Goal: Complete application form: Complete application form

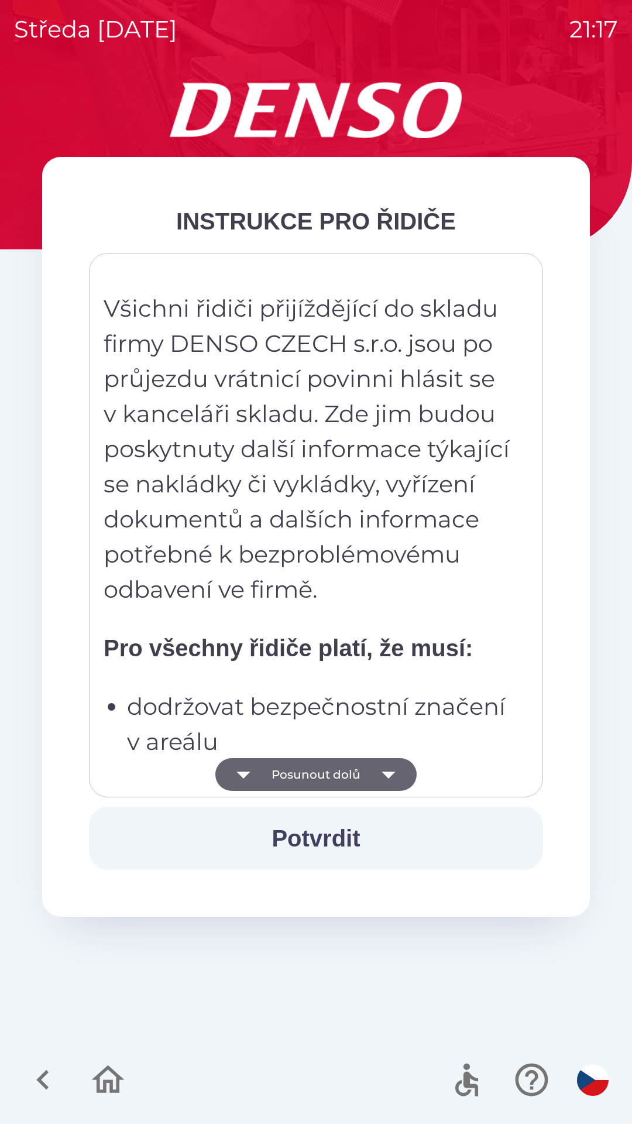
click at [334, 778] on button "Posunout dolů" at bounding box center [315, 774] width 201 height 33
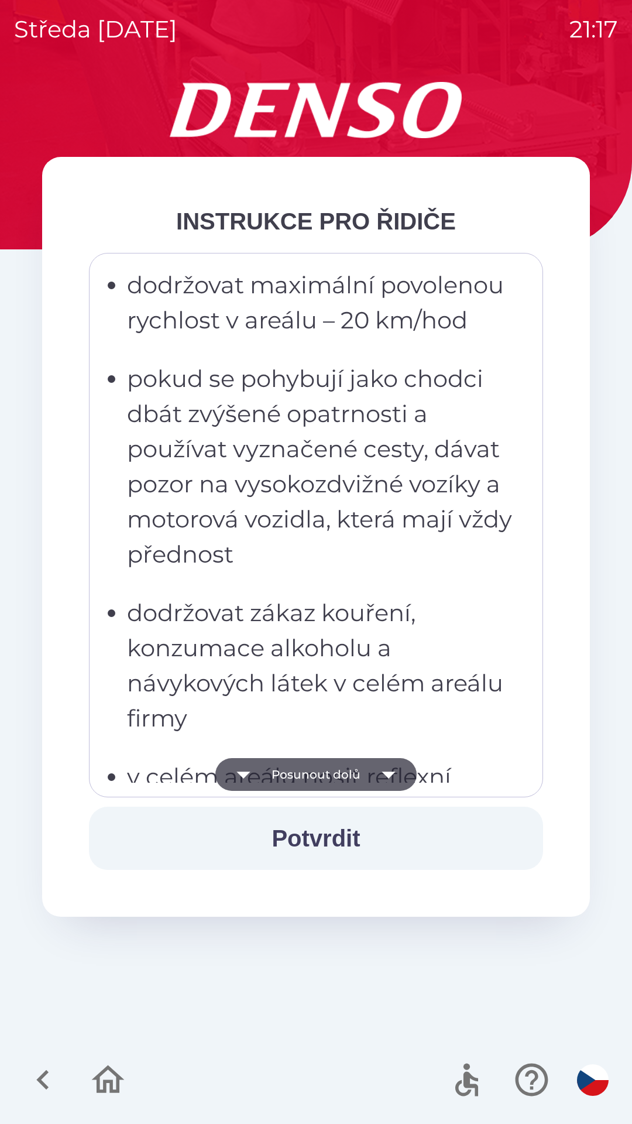
click at [341, 782] on button "Posunout dolů" at bounding box center [315, 774] width 201 height 33
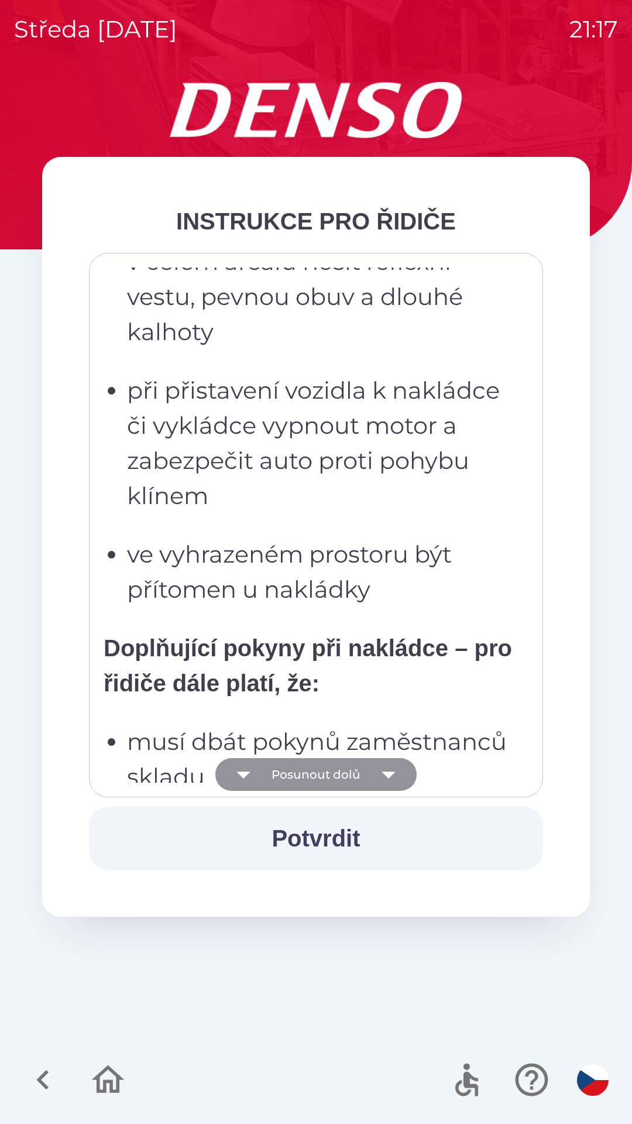
click at [340, 776] on button "Posunout dolů" at bounding box center [315, 774] width 201 height 33
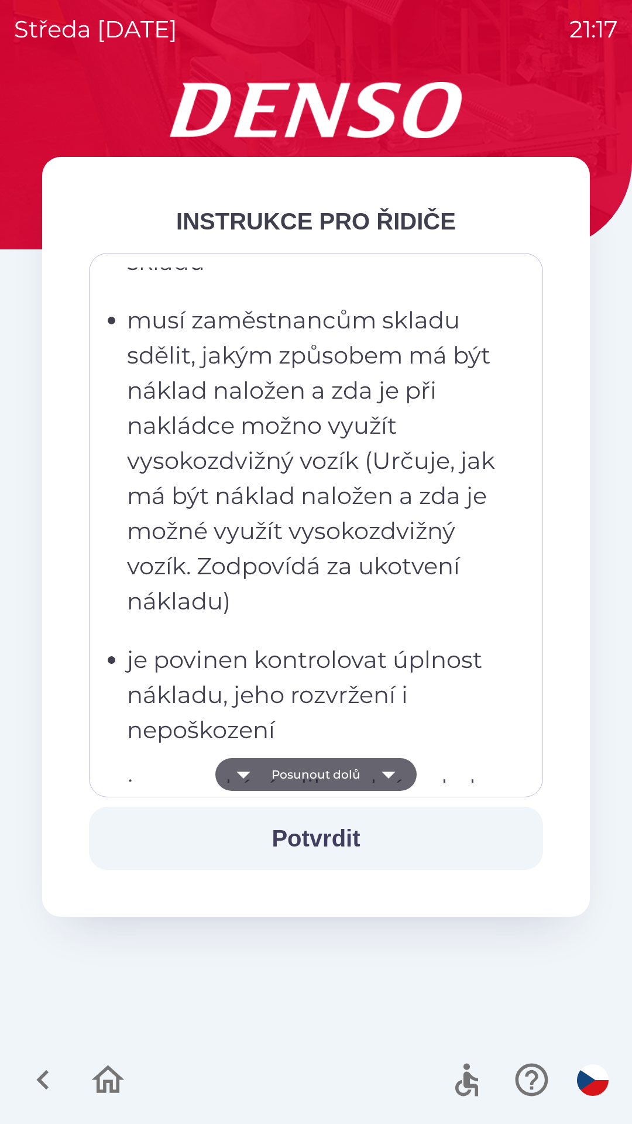
click at [343, 777] on button "Posunout dolů" at bounding box center [315, 774] width 201 height 33
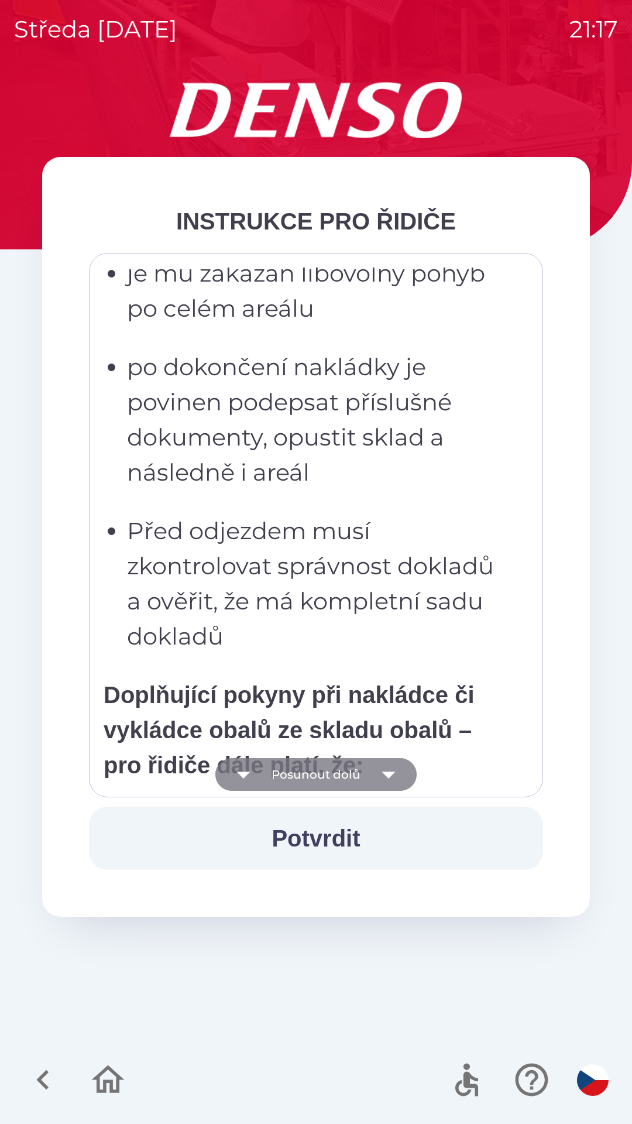
click at [350, 775] on button "Posunout dolů" at bounding box center [315, 774] width 201 height 33
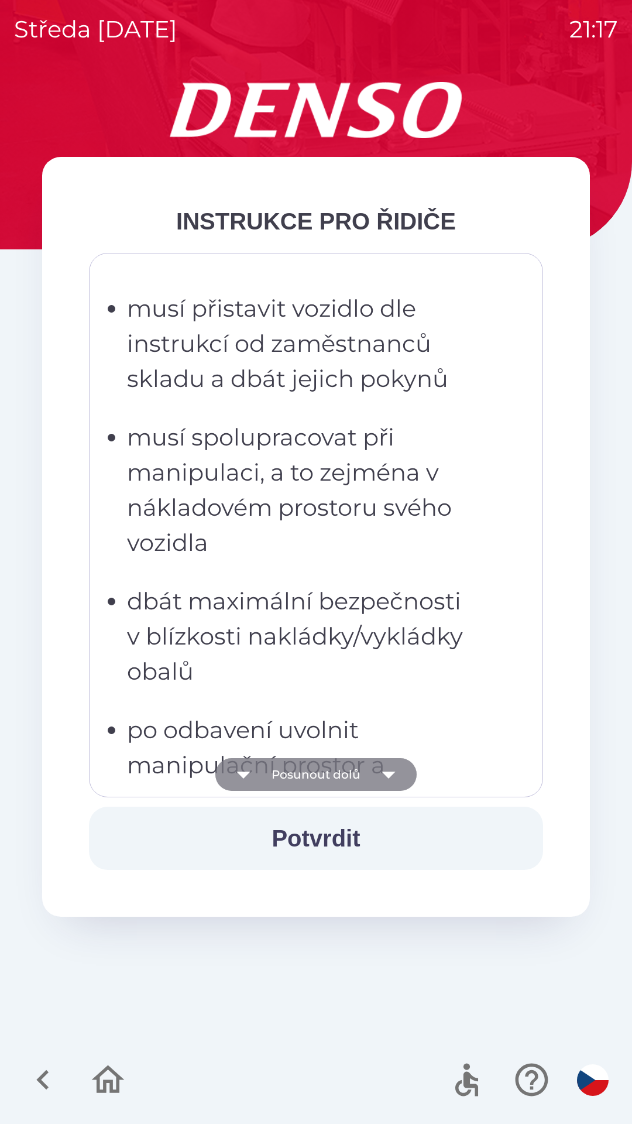
click at [348, 775] on button "Posunout dolů" at bounding box center [315, 774] width 201 height 33
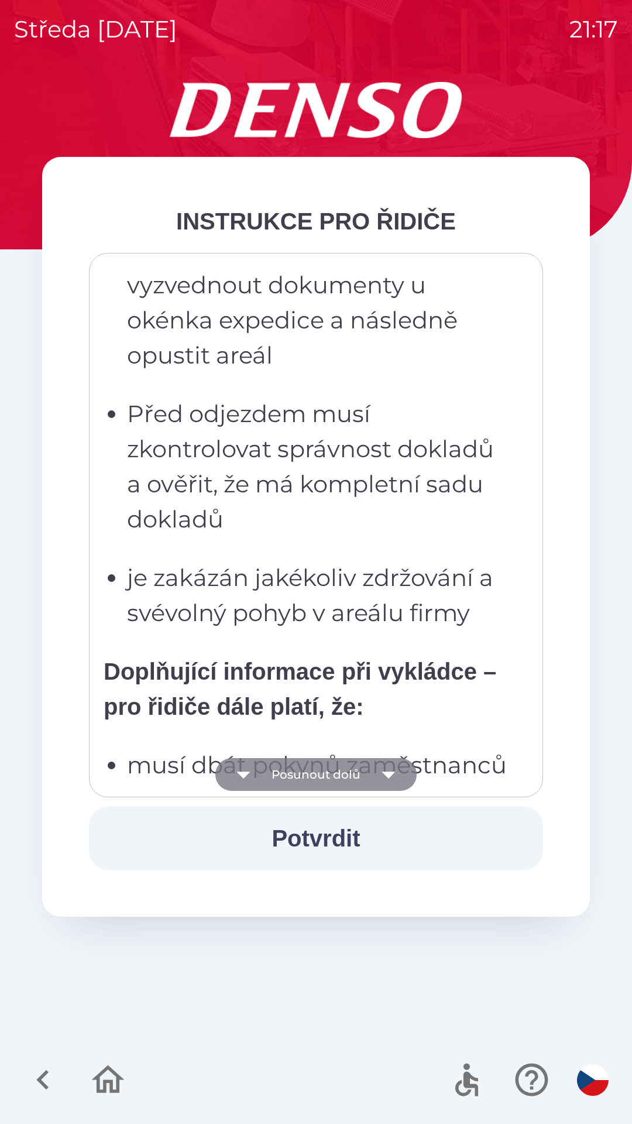
click at [355, 773] on button "Posunout dolů" at bounding box center [315, 774] width 201 height 33
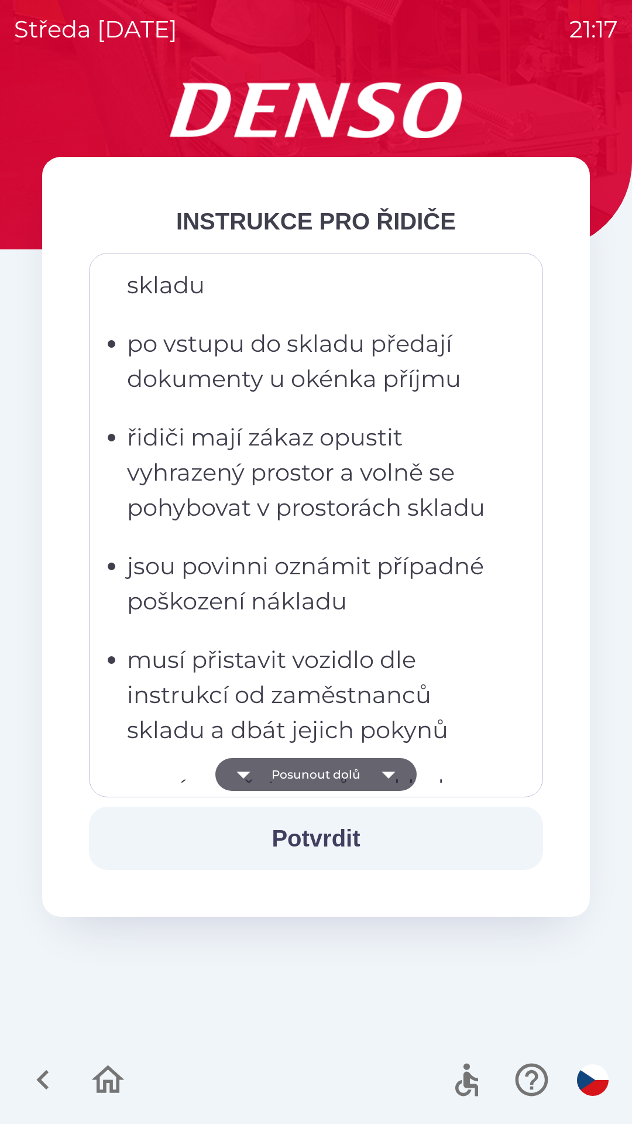
click at [360, 773] on button "Posunout dolů" at bounding box center [315, 774] width 201 height 33
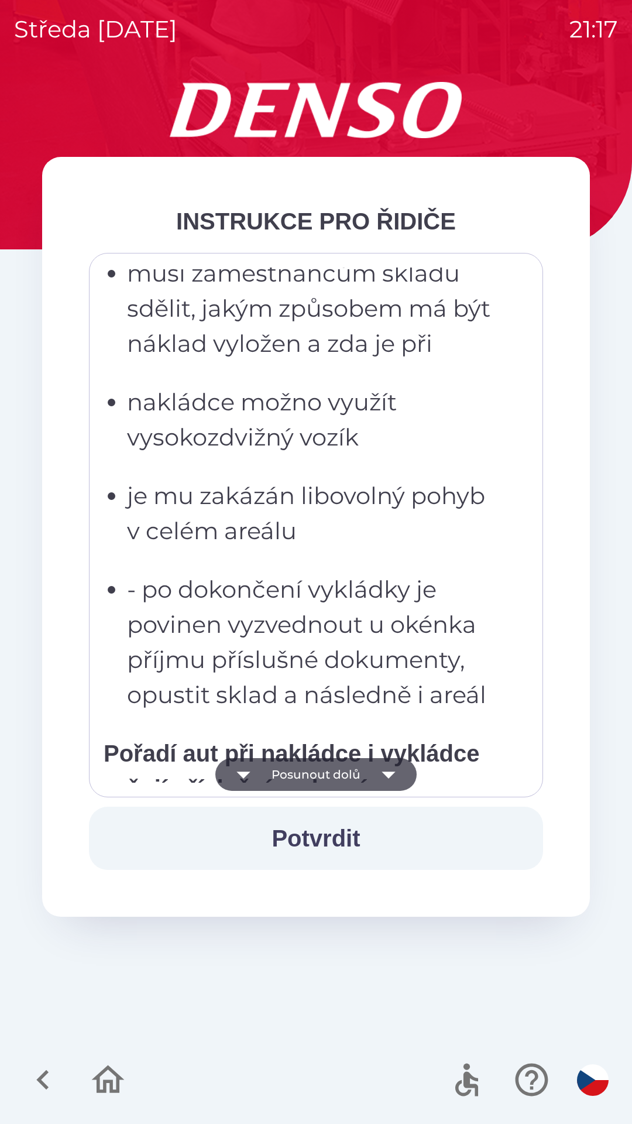
click at [358, 763] on button "Posunout dolů" at bounding box center [315, 774] width 201 height 33
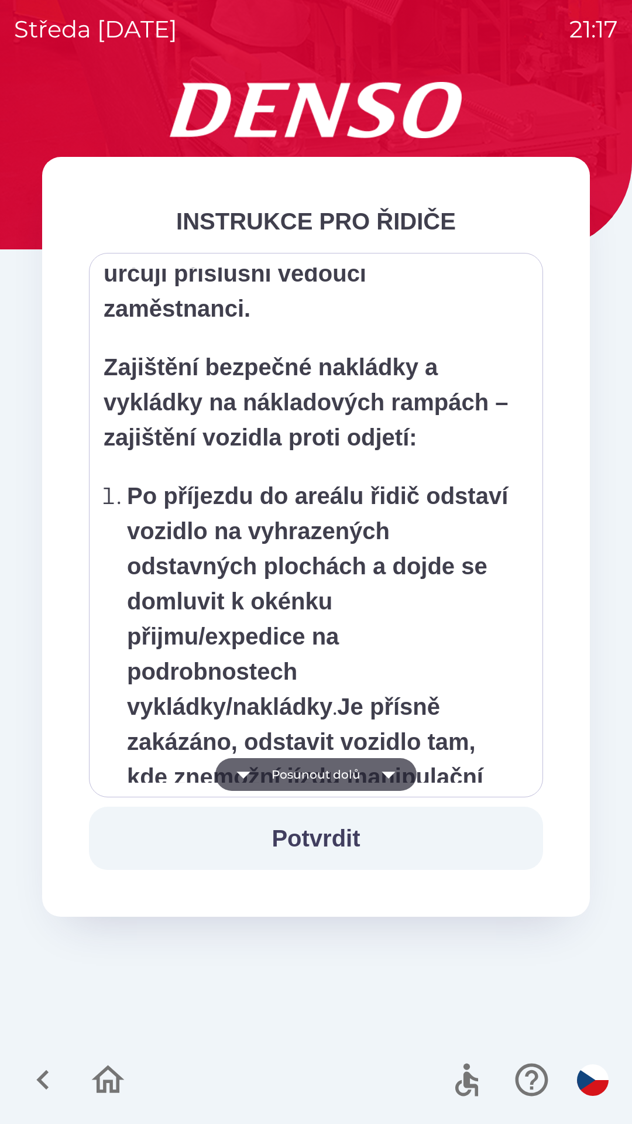
click at [359, 759] on button "Posunout dolů" at bounding box center [315, 774] width 201 height 33
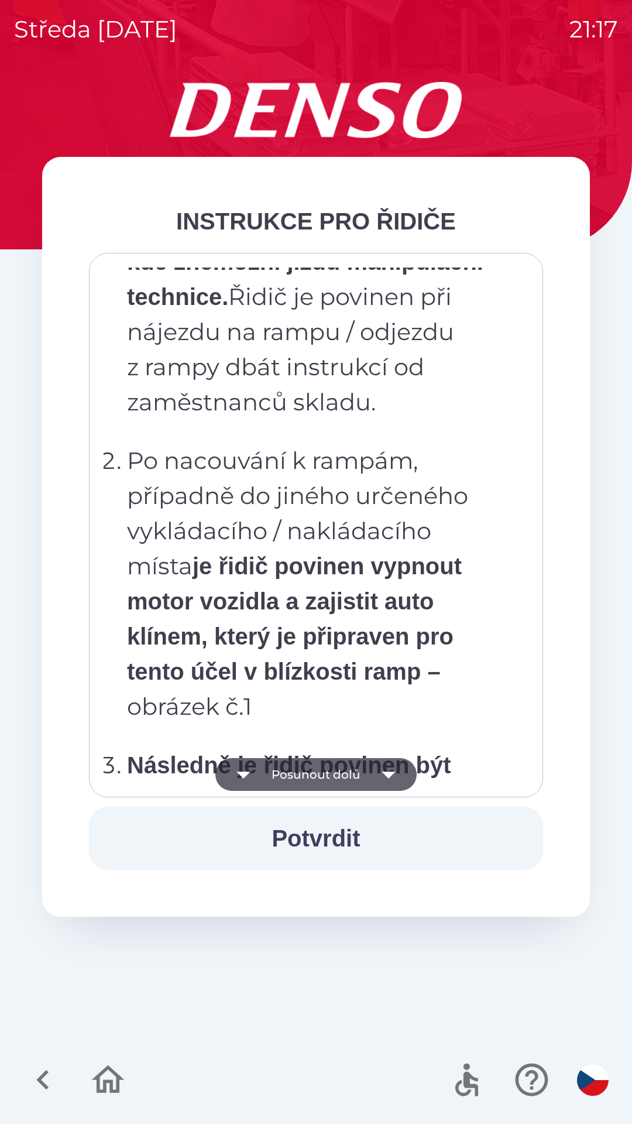
click at [350, 773] on button "Posunout dolů" at bounding box center [315, 774] width 201 height 33
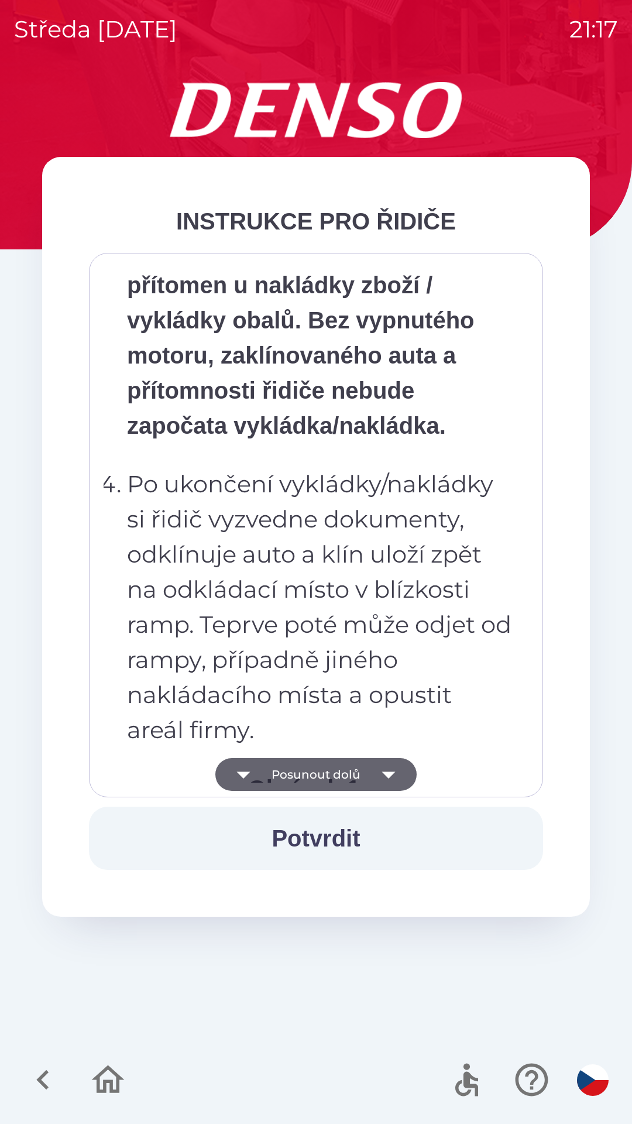
click at [343, 773] on button "Posunout dolů" at bounding box center [315, 774] width 201 height 33
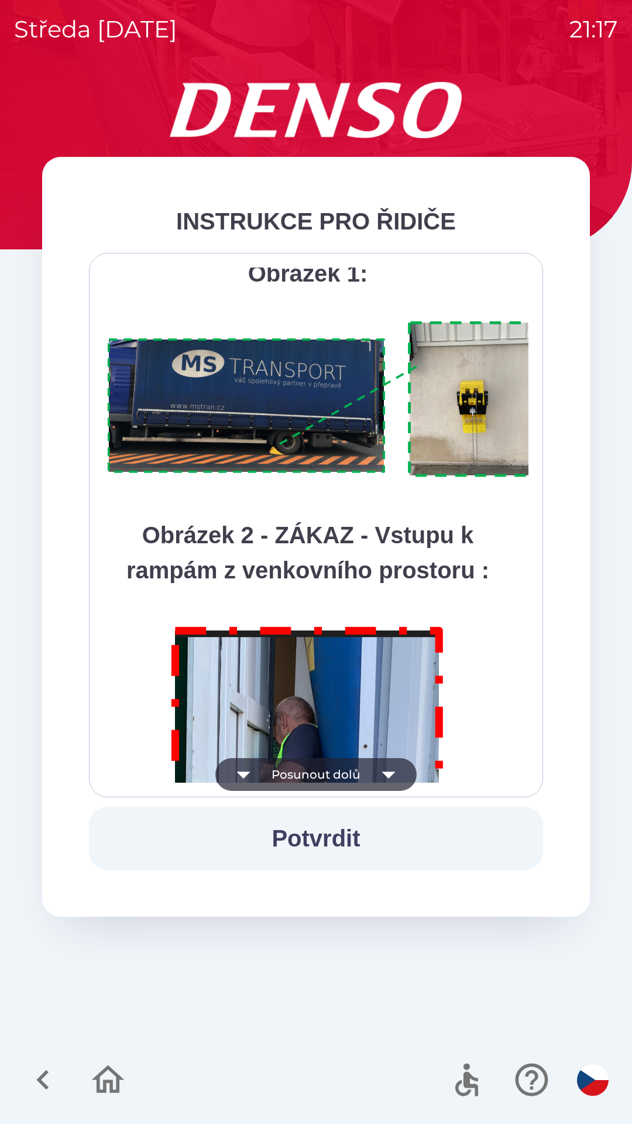
click at [337, 773] on button "Posunout dolů" at bounding box center [315, 774] width 201 height 33
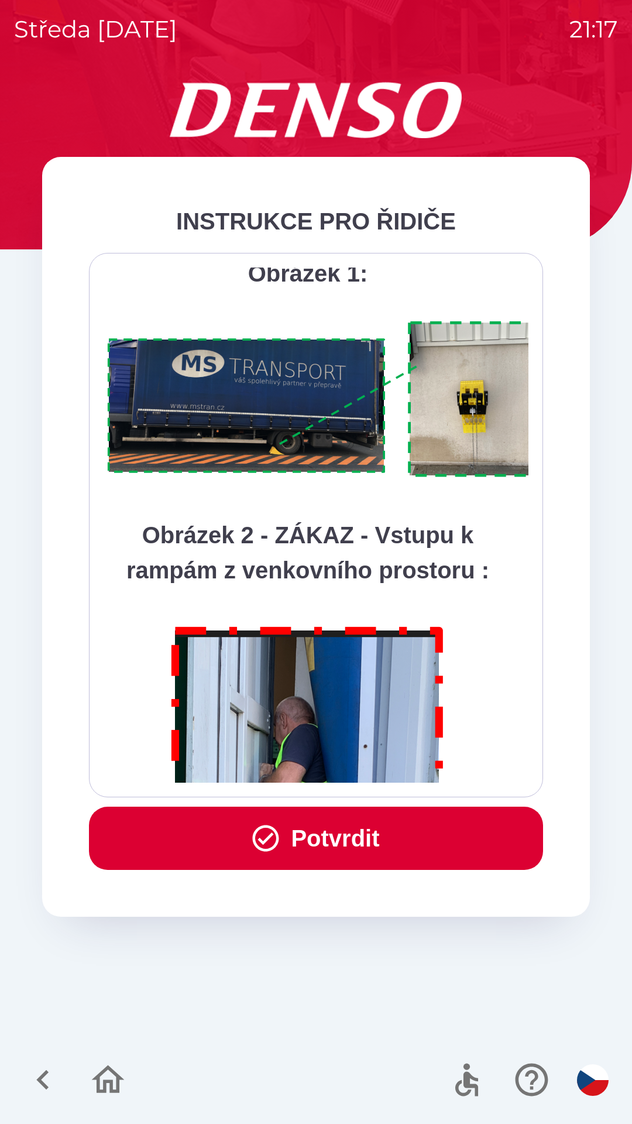
scroll to position [6580, 0]
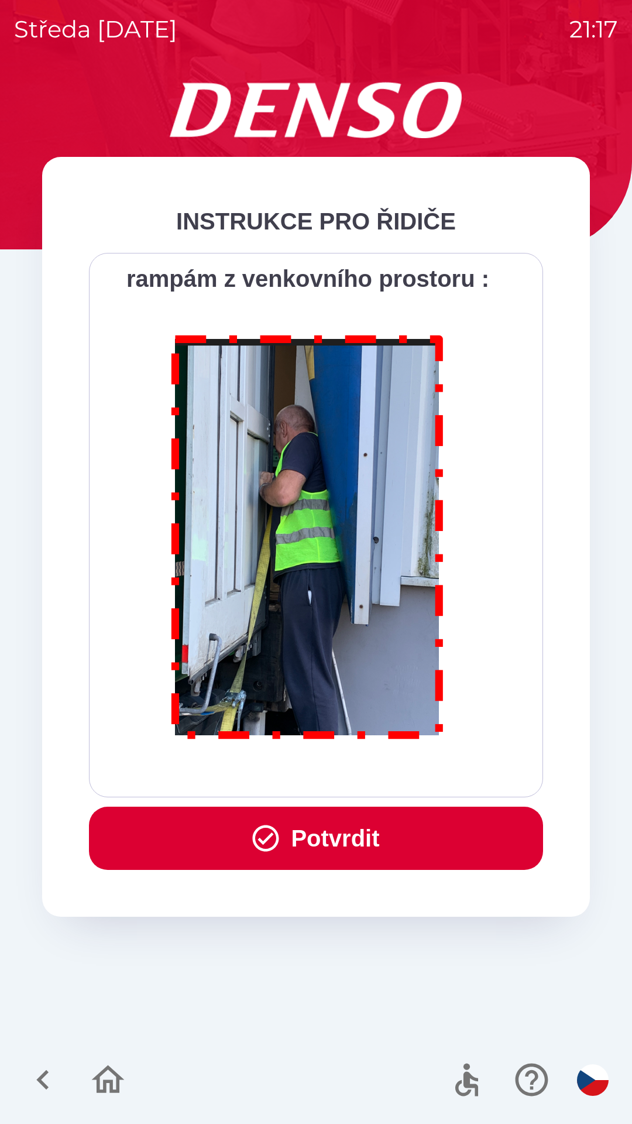
click at [332, 775] on div "Všichni řidiči přijíždějící do skladu firmy DENSO CZECH s.r.o. jsou po průjezdu…" at bounding box center [316, 525] width 425 height 515
click at [319, 844] on button "Potvrdit" at bounding box center [316, 838] width 454 height 63
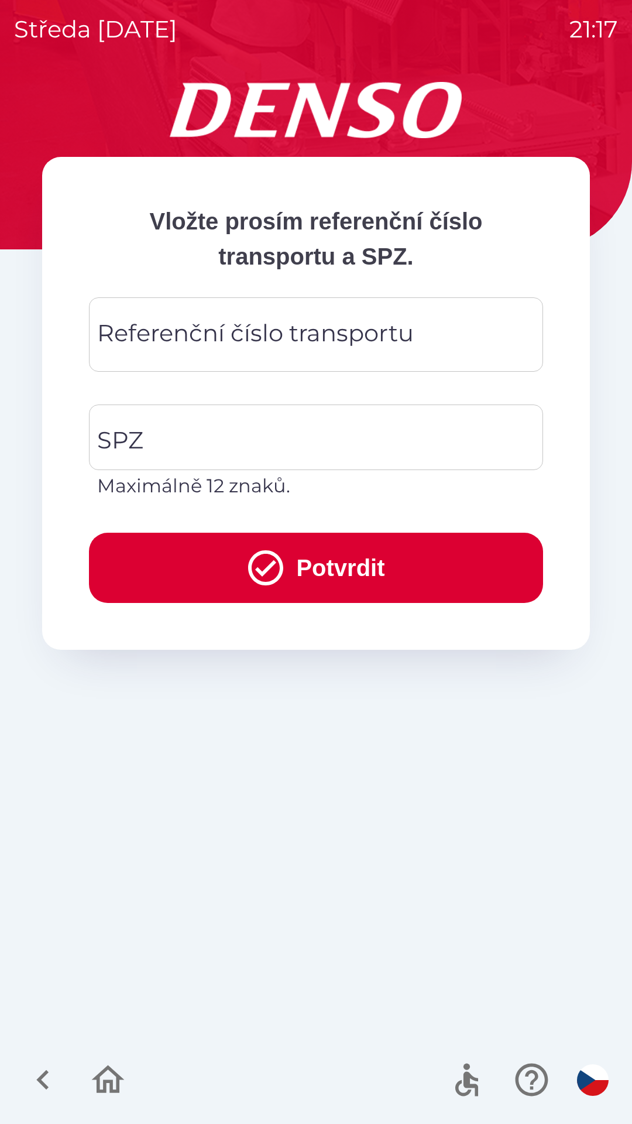
click at [279, 333] on div "Referenční číslo transportu Referenční číslo transportu" at bounding box center [316, 334] width 454 height 74
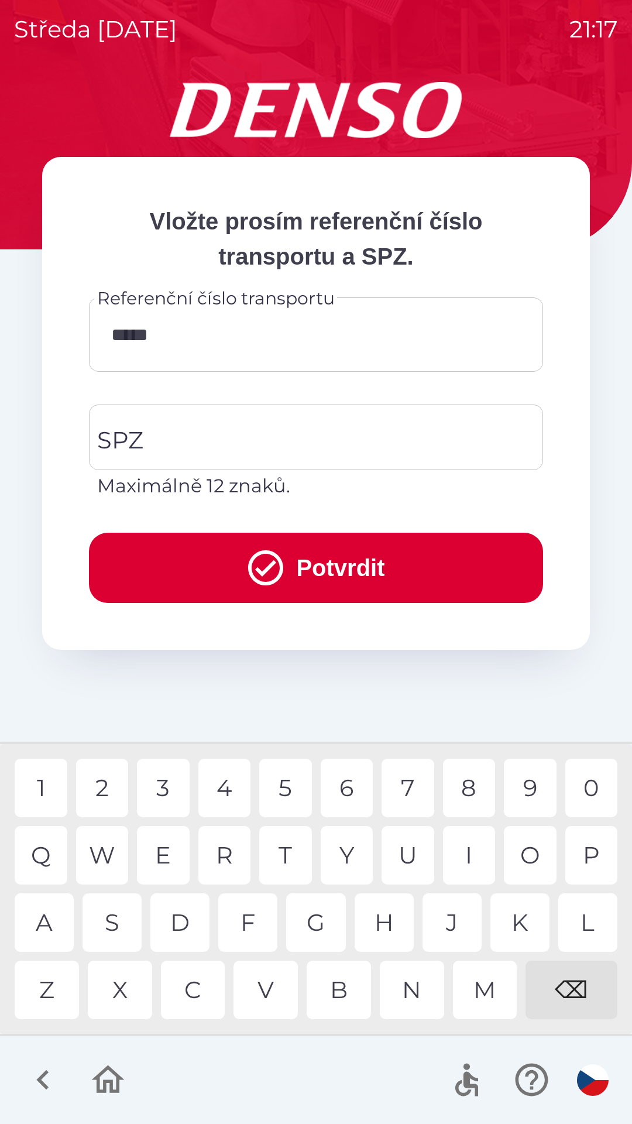
click at [589, 790] on div "0" at bounding box center [592, 788] width 53 height 59
click at [169, 788] on div "3" at bounding box center [163, 788] width 53 height 59
click at [100, 857] on div "W" at bounding box center [102, 855] width 53 height 59
type input "*********"
click at [247, 427] on input "SPZ" at bounding box center [307, 437] width 426 height 55
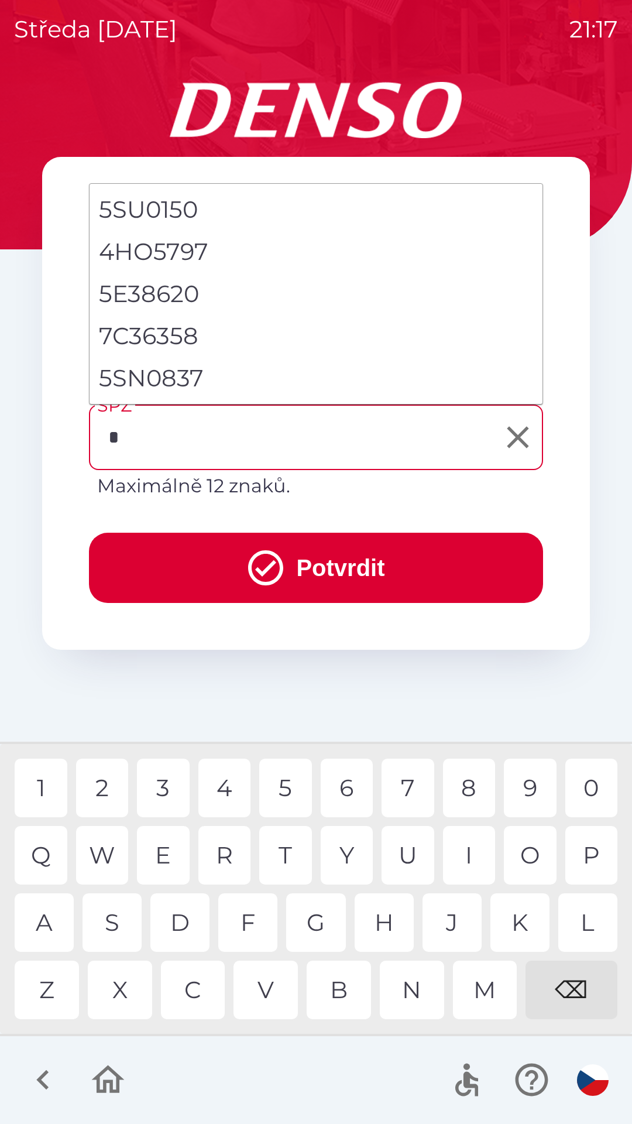
click at [285, 790] on div "5" at bounding box center [285, 788] width 53 height 59
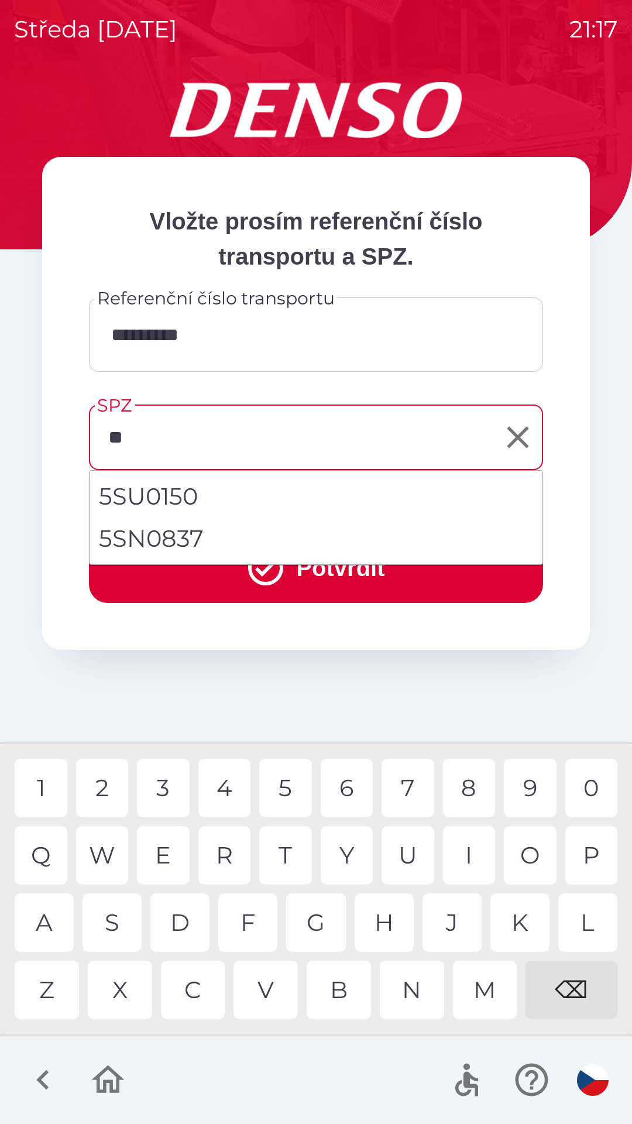
click at [117, 912] on div "S" at bounding box center [112, 922] width 59 height 59
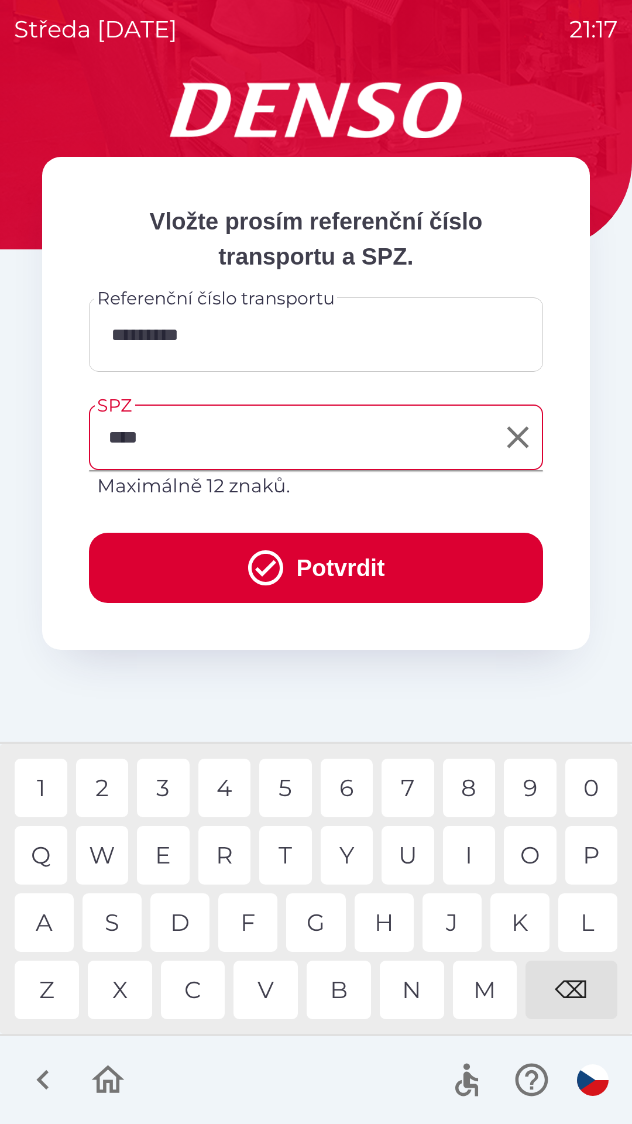
click at [60, 784] on div "1" at bounding box center [41, 788] width 53 height 59
click at [471, 777] on div "8" at bounding box center [469, 788] width 53 height 59
type input "*******"
click at [304, 574] on button "Potvrdit" at bounding box center [316, 568] width 454 height 70
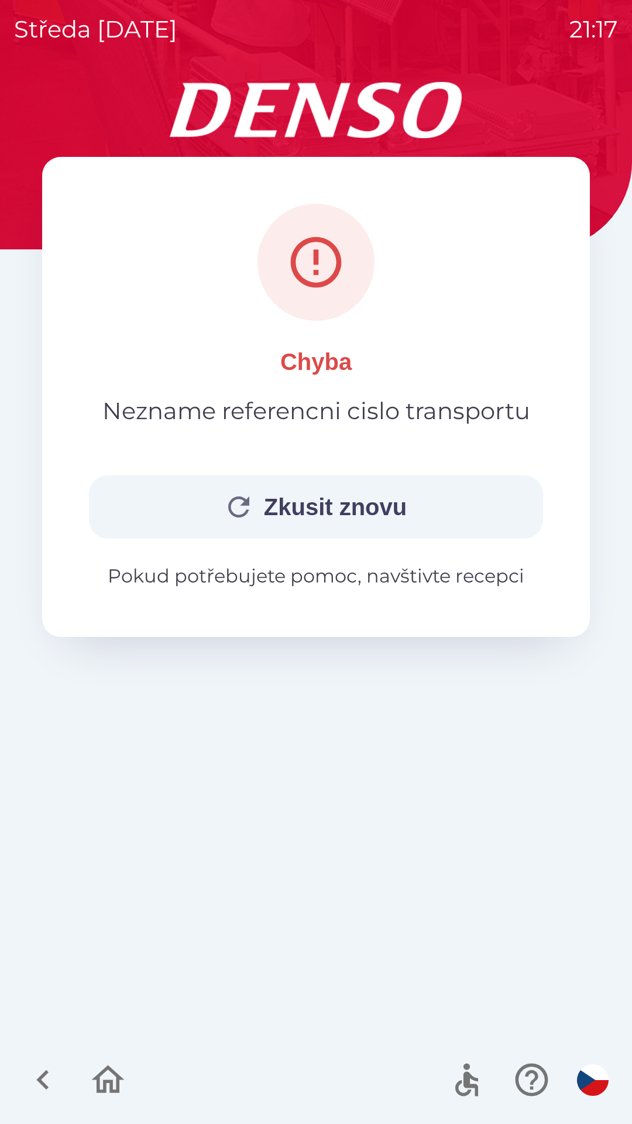
click at [317, 505] on button "Zkusit znovu" at bounding box center [316, 506] width 454 height 63
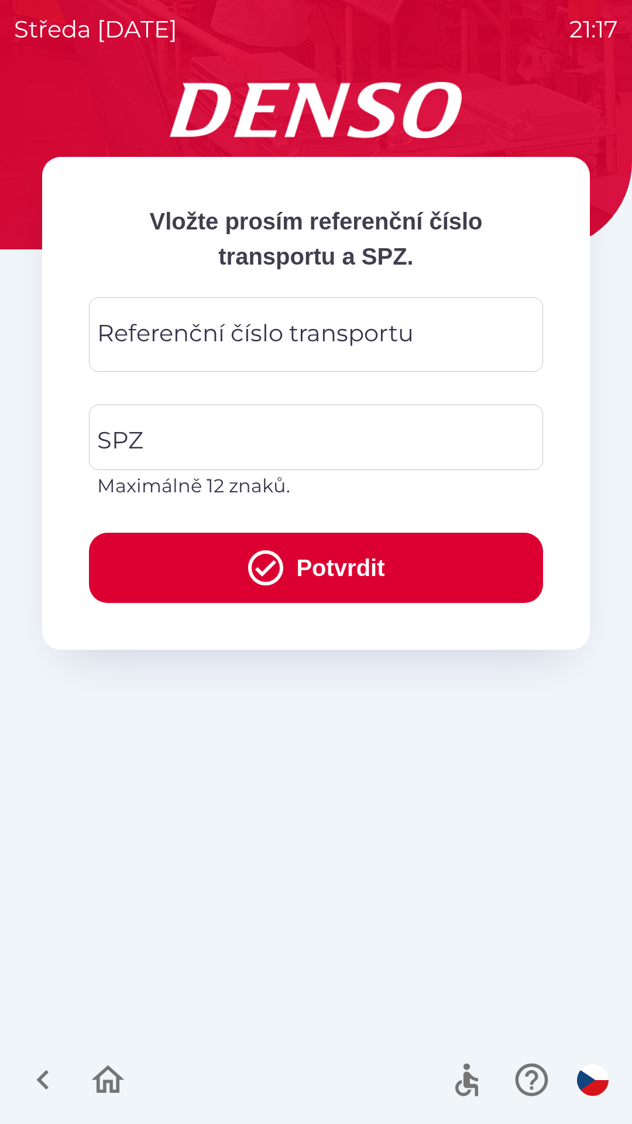
click at [287, 332] on div "Referenční číslo transportu Referenční číslo transportu" at bounding box center [316, 334] width 454 height 74
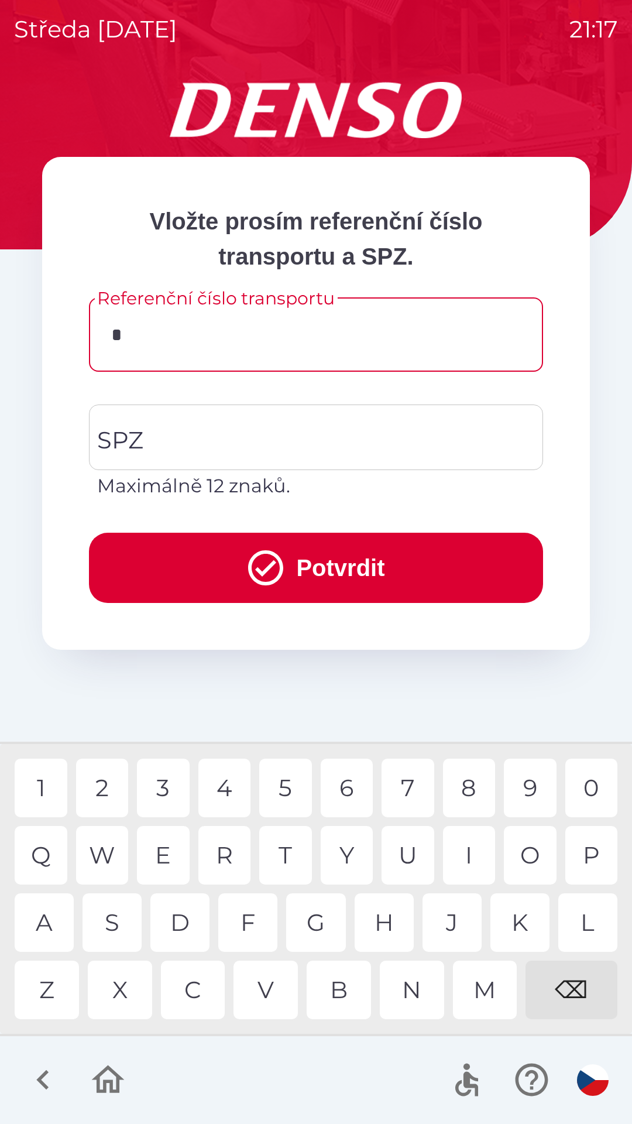
click at [182, 916] on div "D" at bounding box center [179, 922] width 59 height 59
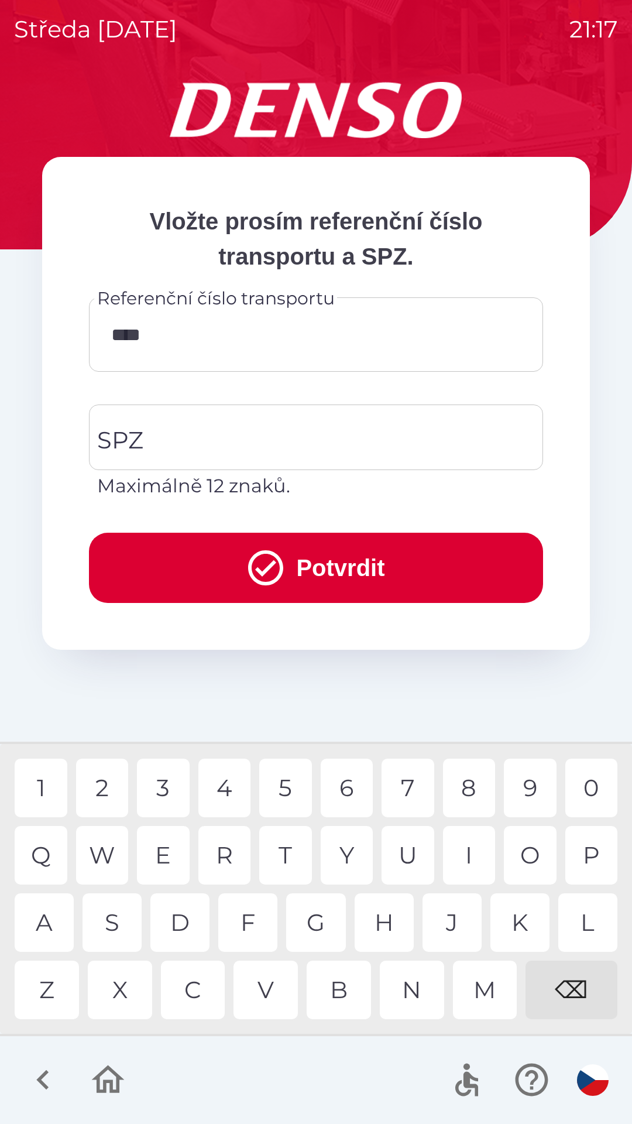
click at [461, 783] on div "8" at bounding box center [469, 788] width 53 height 59
click at [591, 784] on div "0" at bounding box center [592, 788] width 53 height 59
click at [172, 786] on div "3" at bounding box center [163, 788] width 53 height 59
type input "*********"
click at [581, 786] on div "0" at bounding box center [592, 788] width 53 height 59
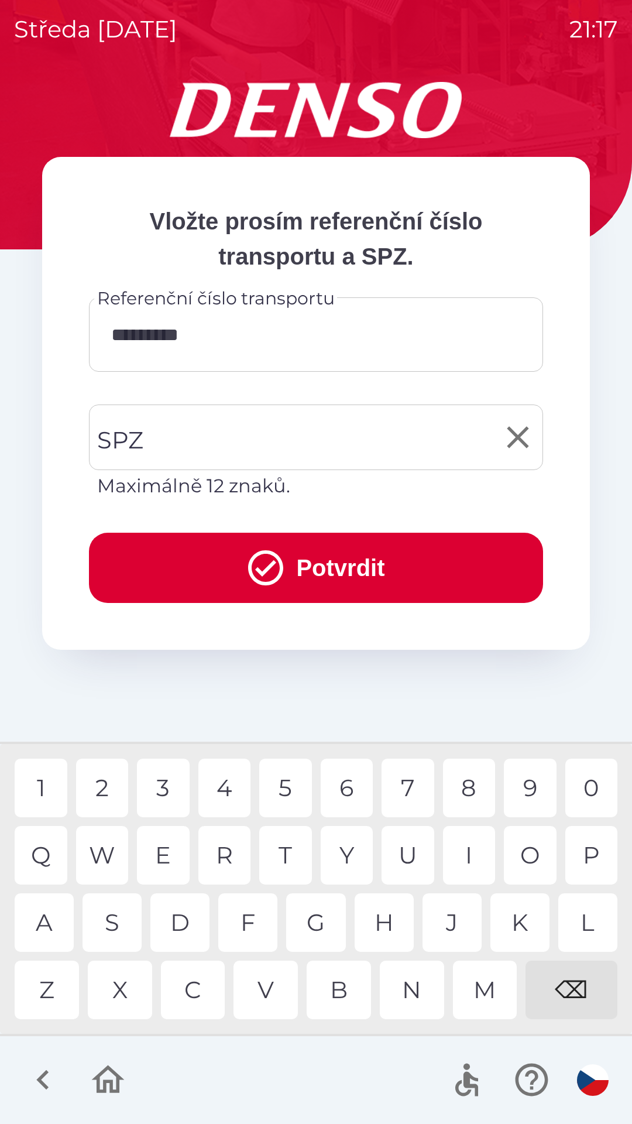
click at [270, 430] on input "SPZ" at bounding box center [307, 437] width 426 height 55
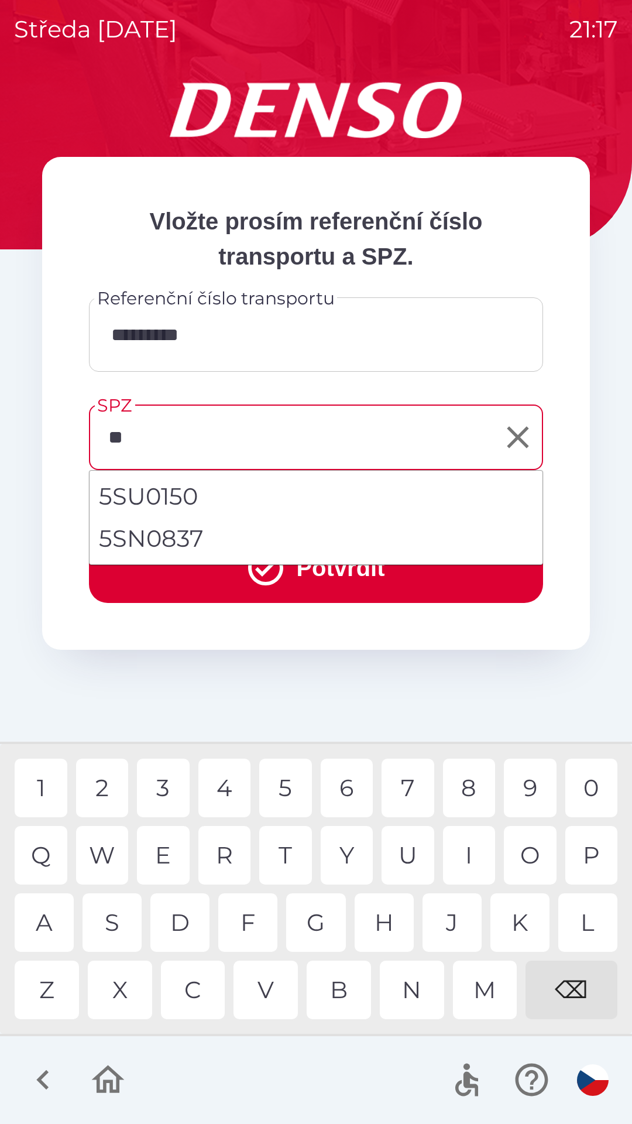
click at [118, 931] on div "S" at bounding box center [112, 922] width 59 height 59
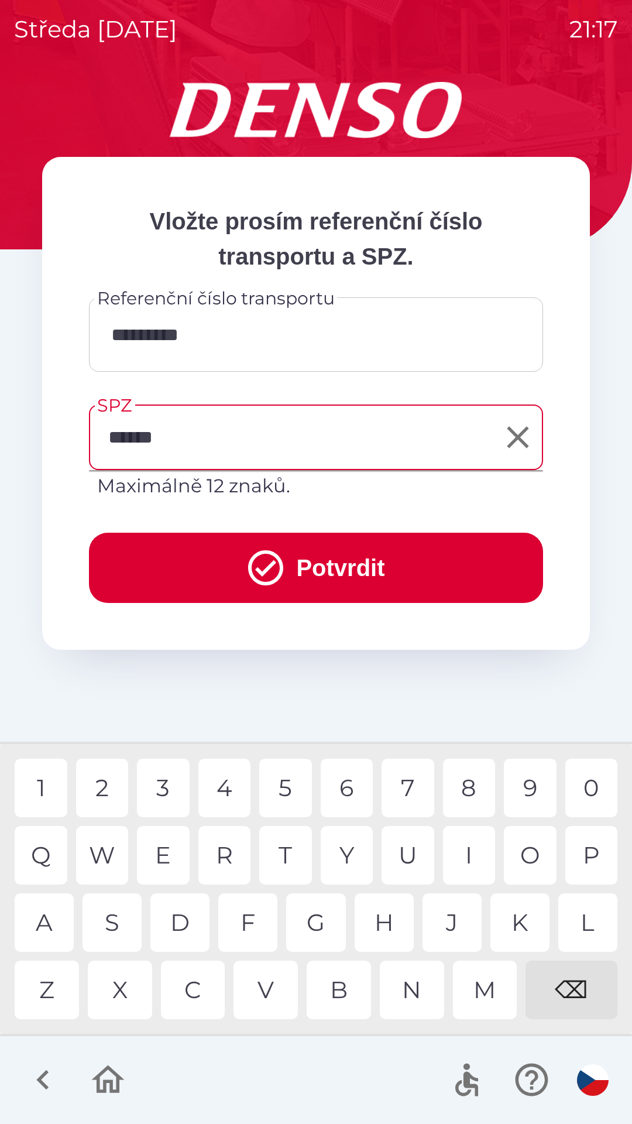
click at [341, 786] on div "6" at bounding box center [347, 788] width 53 height 59
type input "*******"
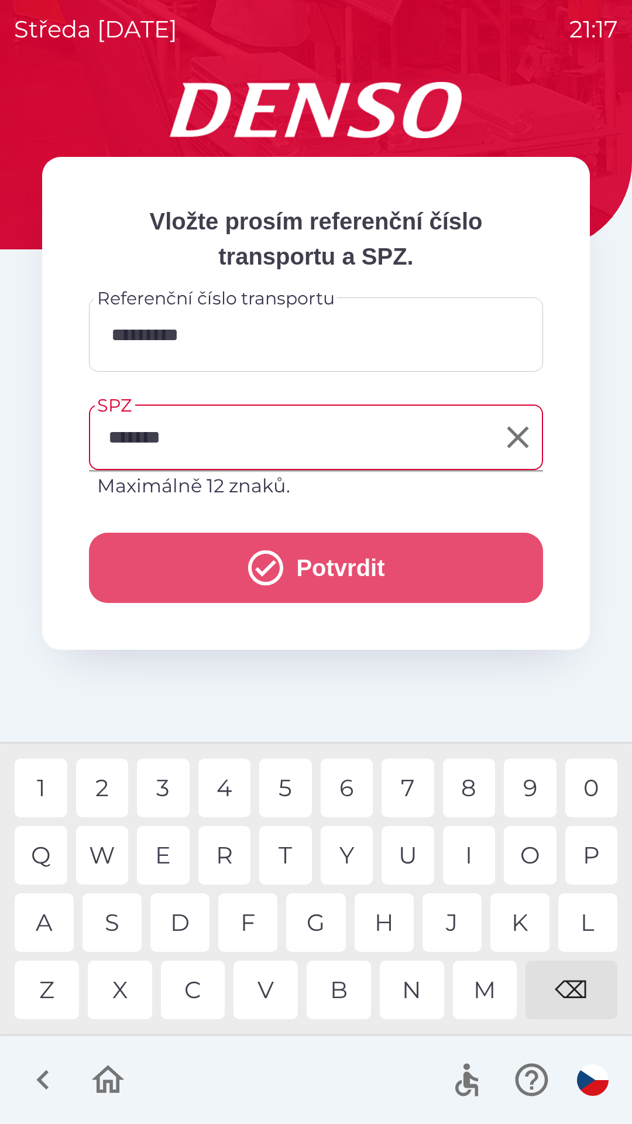
click at [288, 554] on button "Potvrdit" at bounding box center [316, 568] width 454 height 70
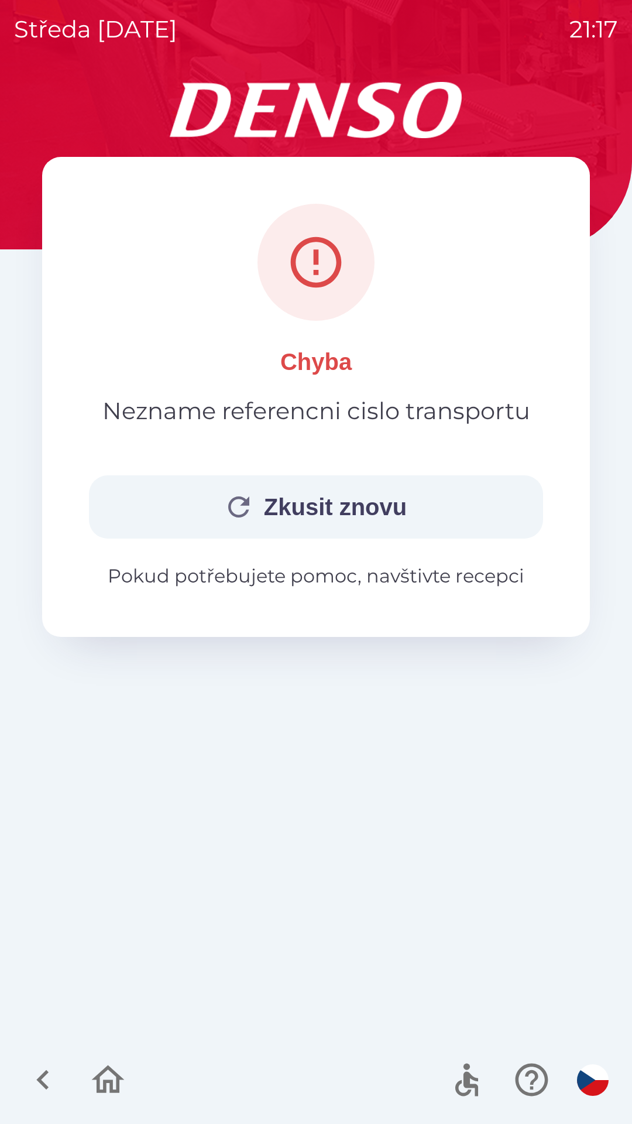
click at [315, 510] on button "Zkusit znovu" at bounding box center [316, 506] width 454 height 63
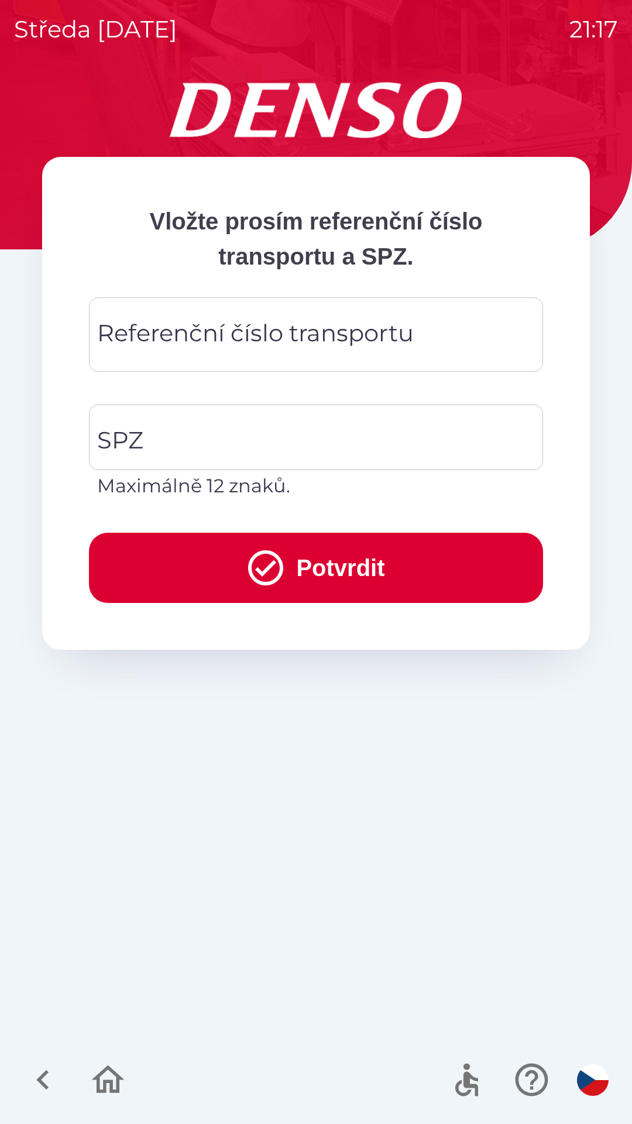
click at [303, 331] on div "Referenční číslo transportu Referenční číslo transportu" at bounding box center [316, 334] width 454 height 74
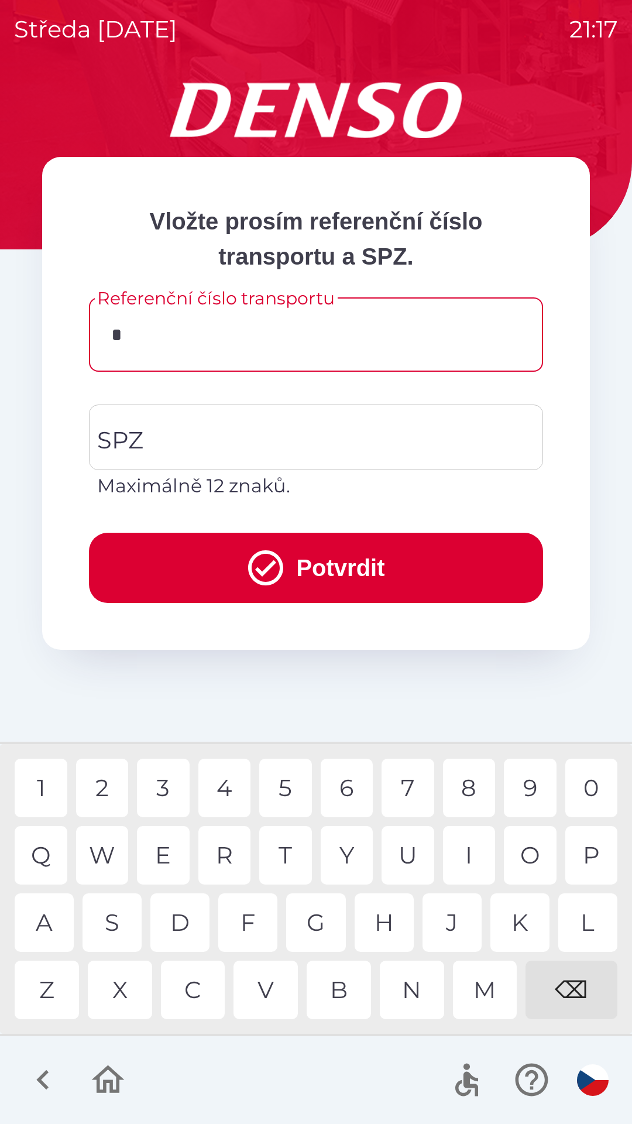
click at [183, 922] on div "D" at bounding box center [179, 922] width 59 height 59
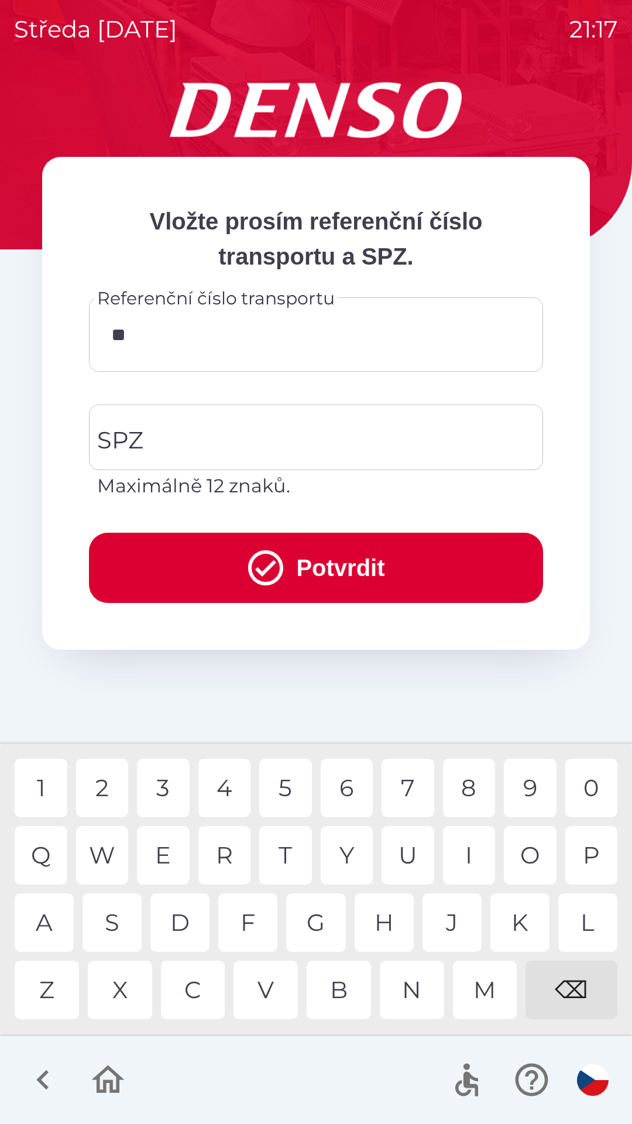
click at [509, 906] on div "K" at bounding box center [520, 922] width 59 height 59
click at [271, 988] on div "V" at bounding box center [266, 990] width 64 height 59
click at [475, 786] on div "8" at bounding box center [469, 788] width 53 height 59
click at [586, 779] on div "0" at bounding box center [592, 788] width 53 height 59
click at [170, 793] on div "3" at bounding box center [163, 788] width 53 height 59
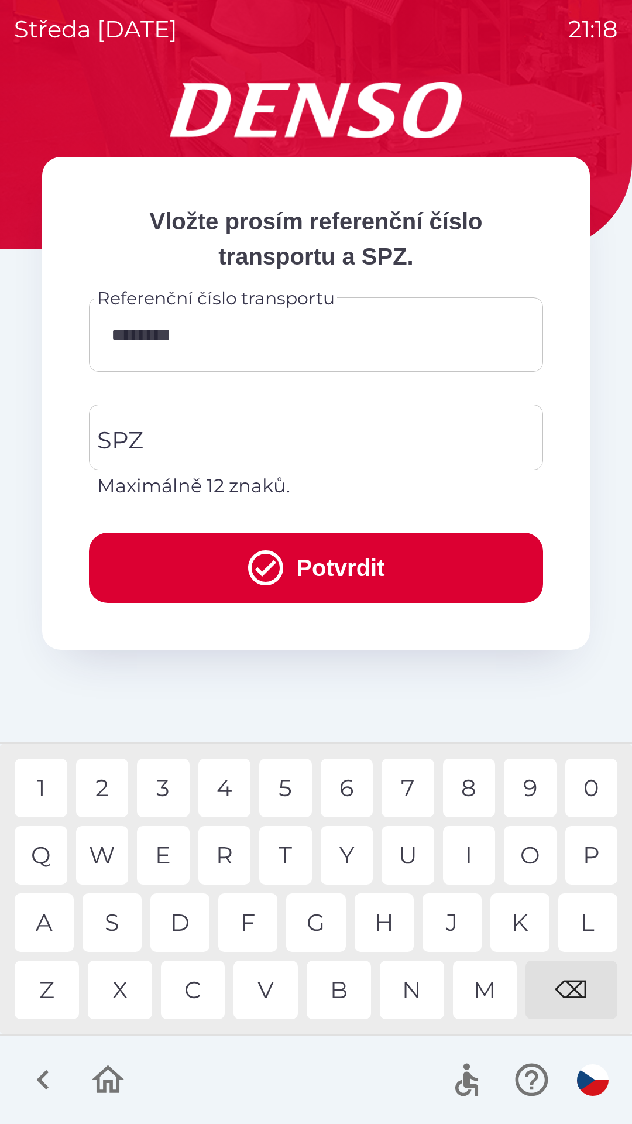
type input "*********"
click at [591, 794] on div "0" at bounding box center [592, 788] width 53 height 59
click at [274, 430] on input "SPZ" at bounding box center [307, 437] width 426 height 55
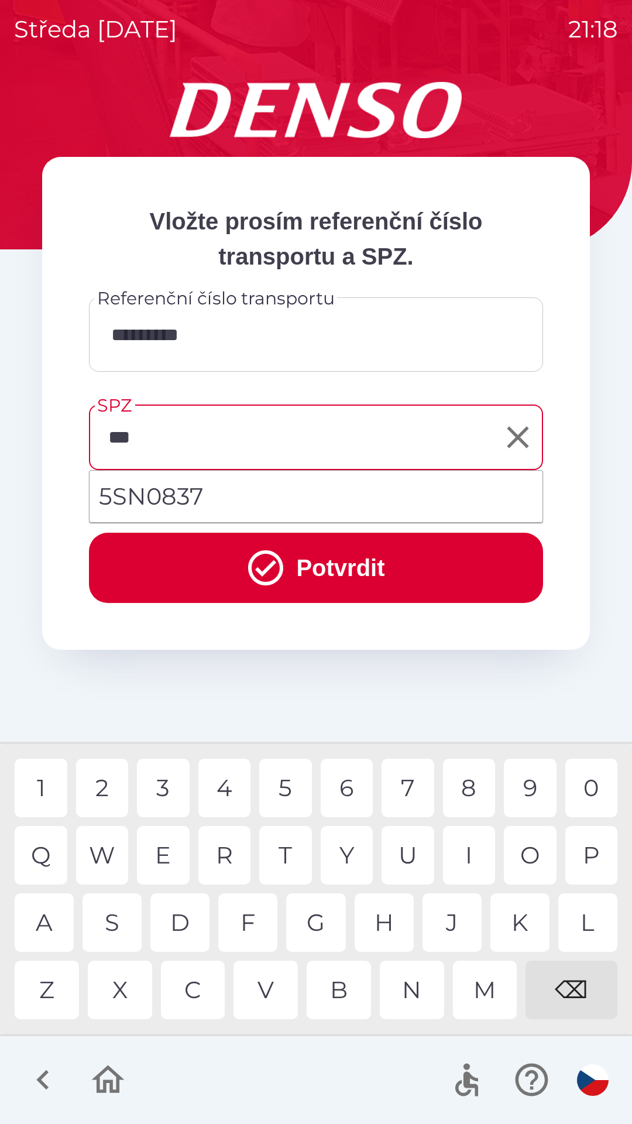
click at [406, 983] on div "N" at bounding box center [412, 990] width 64 height 59
click at [228, 494] on li "5SN0837" at bounding box center [316, 496] width 453 height 42
type input "*******"
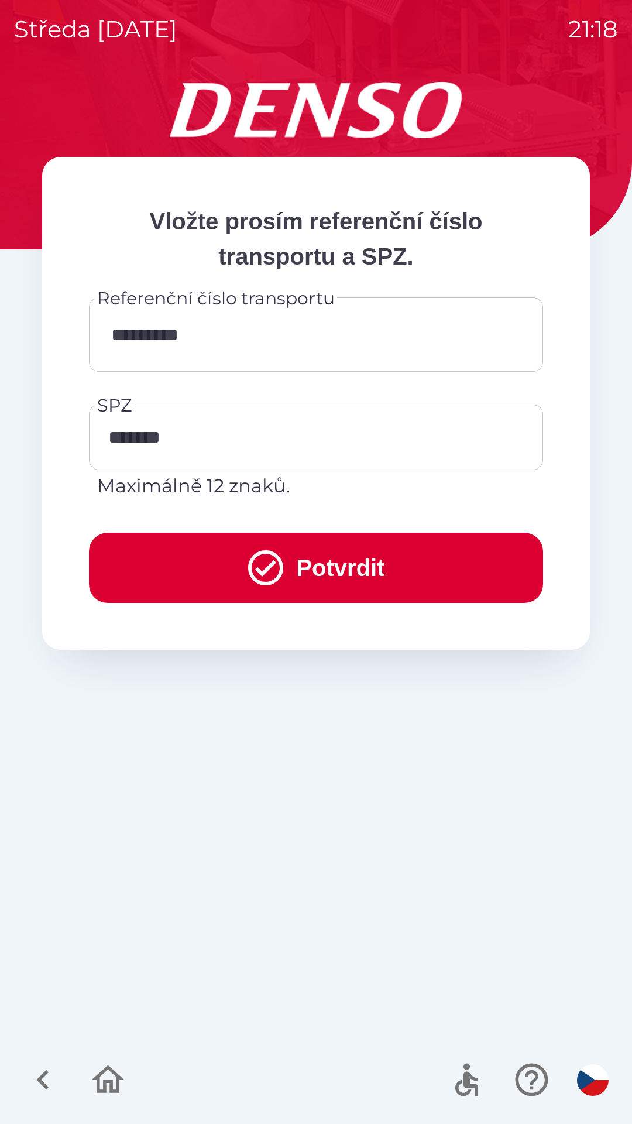
click at [323, 574] on button "Potvrdit" at bounding box center [316, 568] width 454 height 70
